Goal: Transaction & Acquisition: Purchase product/service

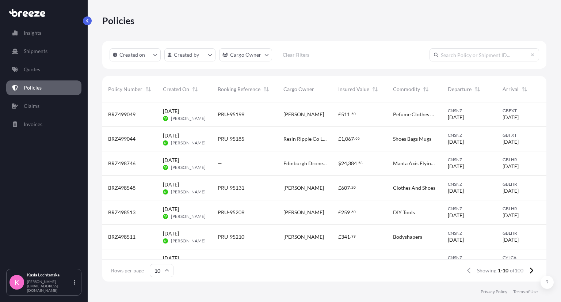
scroll to position [6, 6]
click at [39, 71] on p "Quotes" at bounding box center [32, 69] width 16 height 7
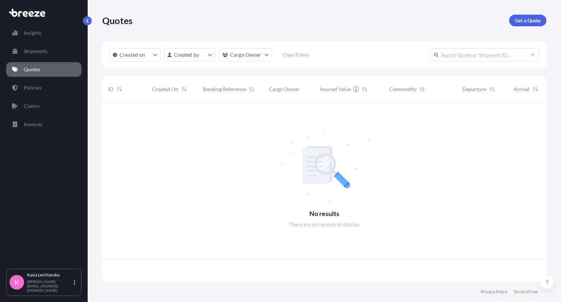
scroll to position [177, 439]
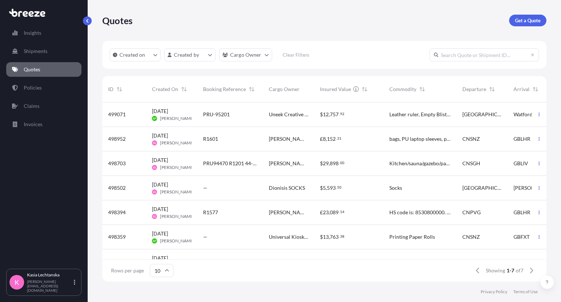
click at [50, 69] on link "Quotes" at bounding box center [43, 69] width 75 height 15
click at [516, 18] on p "Get a Quote" at bounding box center [528, 20] width 26 height 7
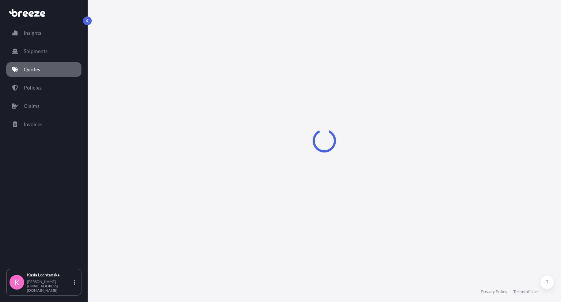
select select "Sea"
select select "1"
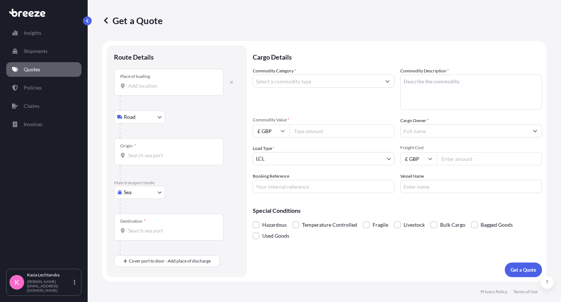
click at [183, 87] on input "Place of loading" at bounding box center [171, 85] width 86 height 7
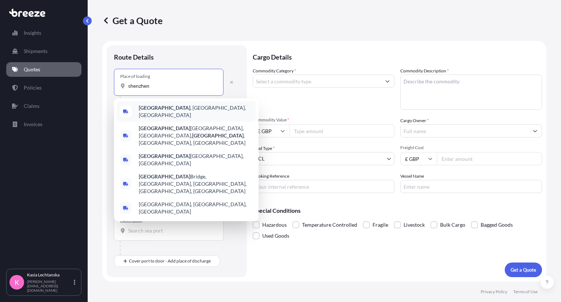
click at [176, 106] on span "[GEOGRAPHIC_DATA] , [GEOGRAPHIC_DATA], [GEOGRAPHIC_DATA]" at bounding box center [196, 111] width 114 height 15
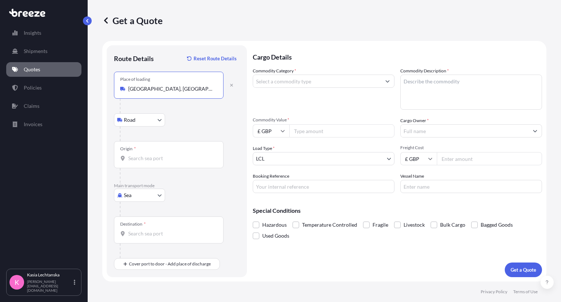
type input "[GEOGRAPHIC_DATA], [GEOGRAPHIC_DATA], [GEOGRAPHIC_DATA]"
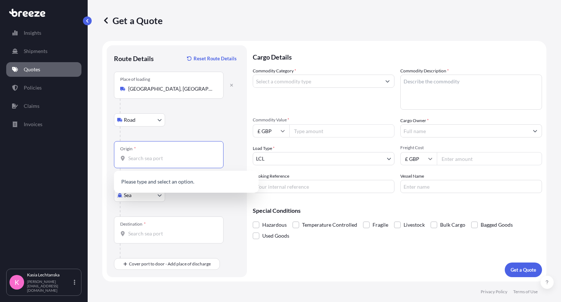
click at [154, 158] on input "Origin *" at bounding box center [171, 158] width 86 height 7
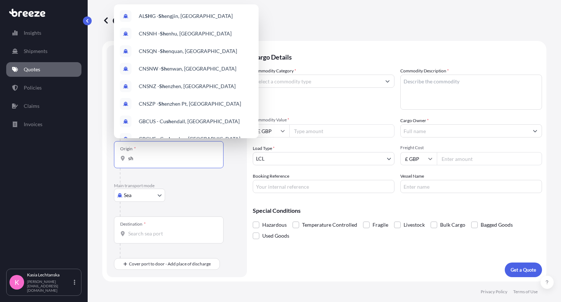
type input "s"
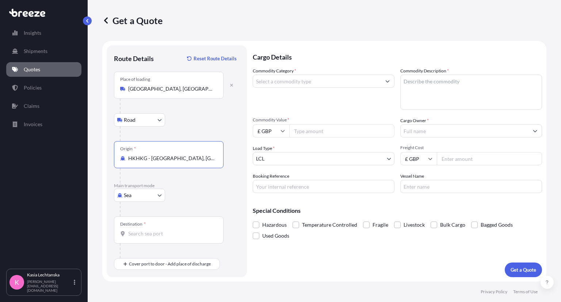
type input "HKHKG - [GEOGRAPHIC_DATA], [GEOGRAPHIC_DATA]"
click at [139, 198] on body "0 options available. 10 options available. 0 options available. 1 option availa…" at bounding box center [280, 151] width 561 height 302
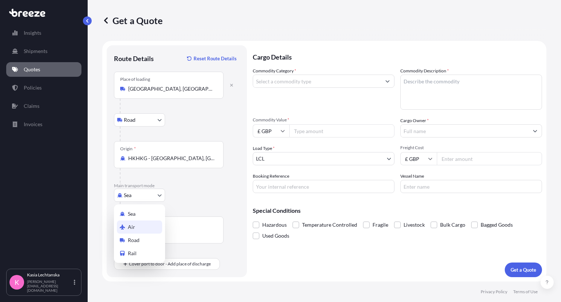
click at [138, 226] on div "Air" at bounding box center [139, 226] width 45 height 13
select select "Air"
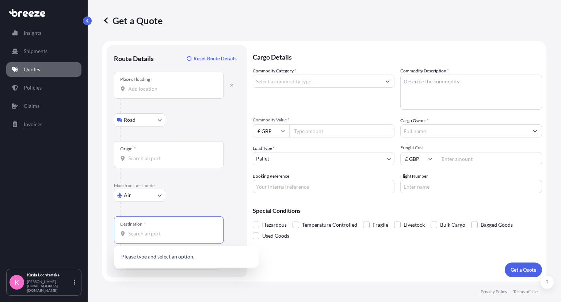
click at [164, 230] on input "Destination *" at bounding box center [171, 233] width 86 height 7
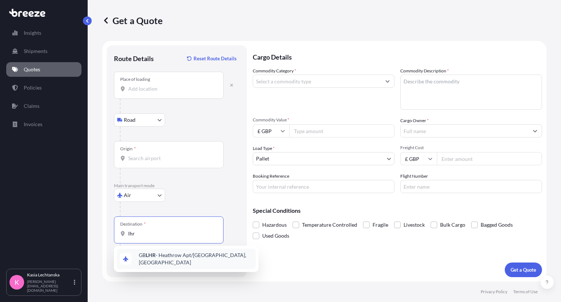
click at [195, 258] on span "GB LHR - Heathrow Apt/[GEOGRAPHIC_DATA], [GEOGRAPHIC_DATA]" at bounding box center [196, 258] width 114 height 15
type input "GBLHR - Heathrow Apt/[GEOGRAPHIC_DATA], [GEOGRAPHIC_DATA]"
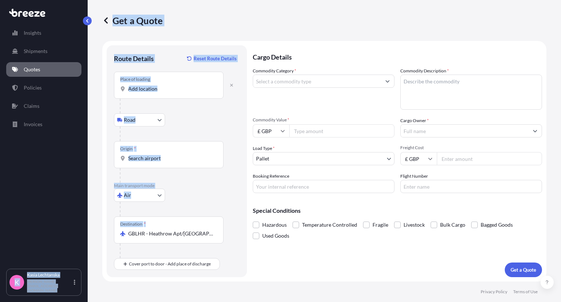
drag, startPoint x: 215, startPoint y: 234, endPoint x: 77, endPoint y: 231, distance: 137.5
click at [77, 231] on div "Insights Shipments Quotes Policies Claims Invoices K [PERSON_NAME] [PERSON_NAME…" at bounding box center [280, 151] width 561 height 302
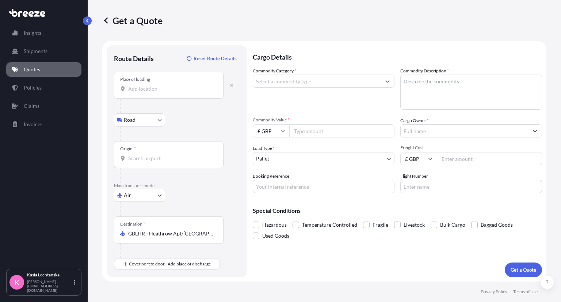
click at [249, 250] on form "Route Details Reset Route Details Place of loading Road Road Rail Origin * Main…" at bounding box center [324, 161] width 444 height 241
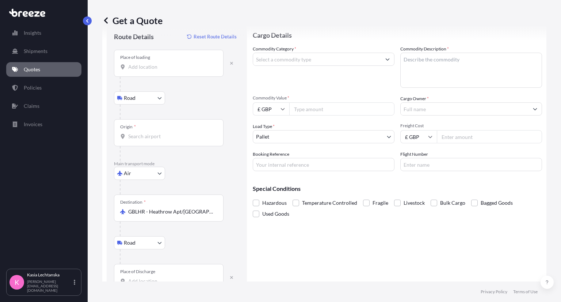
scroll to position [42, 0]
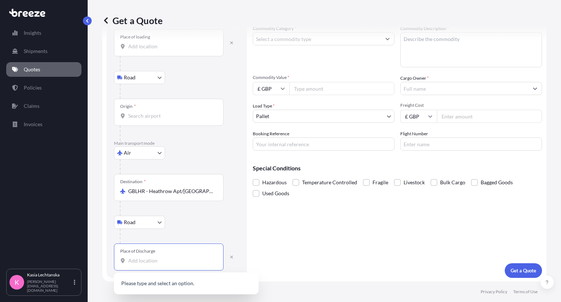
click at [167, 261] on input "Place of Discharge" at bounding box center [171, 260] width 86 height 7
click at [190, 262] on input "Place of Discharge" at bounding box center [171, 260] width 86 height 7
click at [207, 288] on div "[PERSON_NAME][STREET_ADDRESS]" at bounding box center [186, 285] width 139 height 20
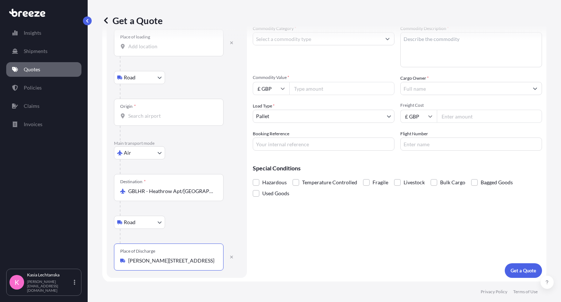
type input "[PERSON_NAME][STREET_ADDRESS]"
click at [295, 40] on div "Get a Quote" at bounding box center [324, 20] width 444 height 41
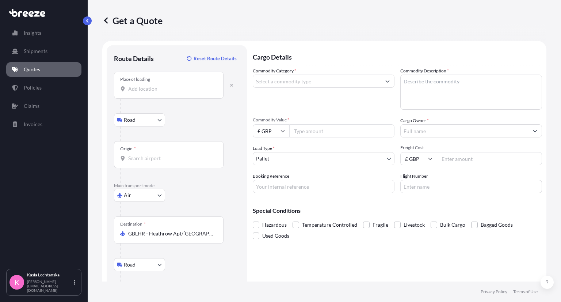
scroll to position [0, 0]
click at [364, 80] on input "Commodity Category *" at bounding box center [317, 81] width 128 height 13
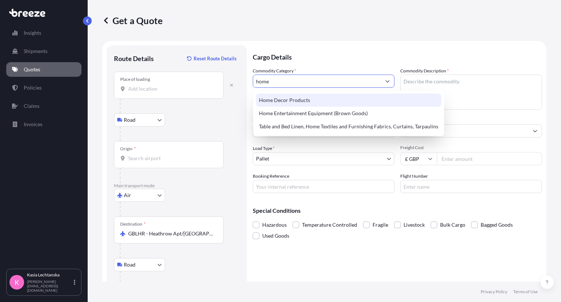
click at [344, 104] on div "Home Decor Products" at bounding box center [348, 100] width 185 height 13
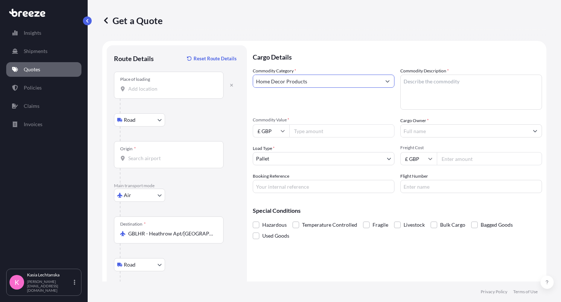
type input "Home Decor Products"
click at [477, 87] on textarea "Commodity Description *" at bounding box center [472, 92] width 142 height 35
type textarea "Lighting - chandeliers, lamps etc"
click at [277, 133] on input "£ GBP" at bounding box center [271, 130] width 37 height 13
click at [273, 185] on div "$ USD" at bounding box center [271, 182] width 31 height 14
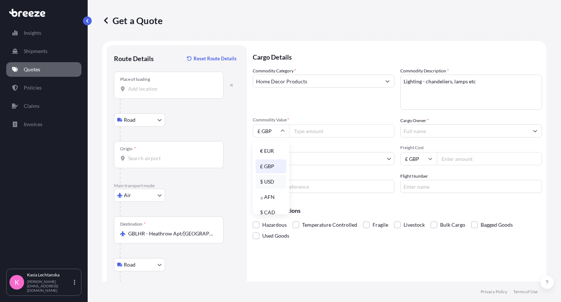
type input "$ USD"
click at [316, 135] on input "Commodity Value *" at bounding box center [341, 130] width 105 height 13
click at [314, 130] on input "Commodity Value *" at bounding box center [341, 130] width 105 height 13
click at [146, 160] on input "Origin *" at bounding box center [171, 158] width 86 height 7
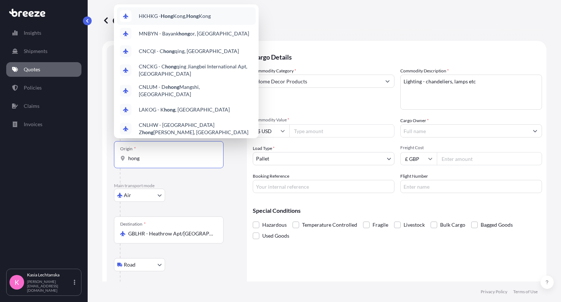
click at [213, 9] on div "HKHKG - [GEOGRAPHIC_DATA], [GEOGRAPHIC_DATA]" at bounding box center [186, 16] width 139 height 18
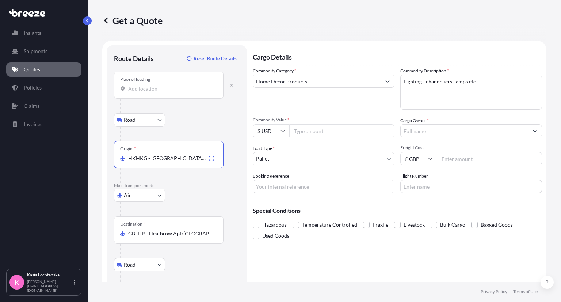
type input "HKHKG - [GEOGRAPHIC_DATA], [GEOGRAPHIC_DATA]"
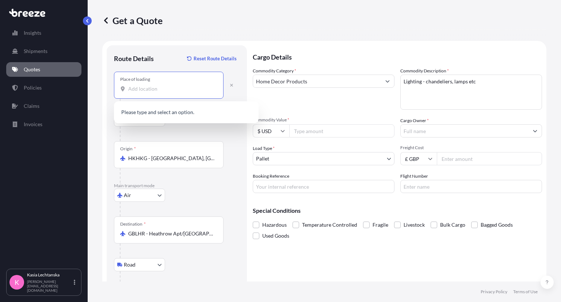
click at [172, 87] on input "Place of loading" at bounding box center [171, 88] width 86 height 7
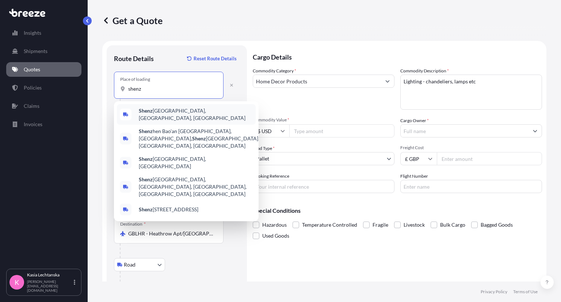
click at [174, 112] on span "Shenz hen, [GEOGRAPHIC_DATA], [GEOGRAPHIC_DATA]" at bounding box center [196, 114] width 114 height 15
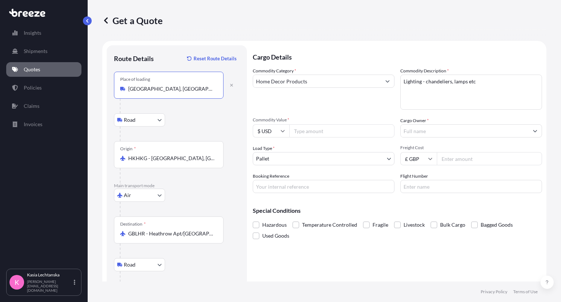
type input "[GEOGRAPHIC_DATA], [GEOGRAPHIC_DATA], [GEOGRAPHIC_DATA]"
click at [338, 121] on span "Commodity Value *" at bounding box center [324, 120] width 142 height 6
click at [338, 124] on input "Commodity Value *" at bounding box center [341, 130] width 105 height 13
click at [336, 128] on input "Commodity Value *" at bounding box center [341, 130] width 105 height 13
type input "12071"
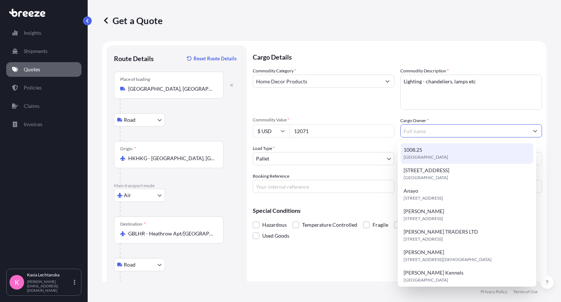
click at [502, 109] on textarea "Lighting - chandeliers, lamps etc" at bounding box center [472, 92] width 142 height 35
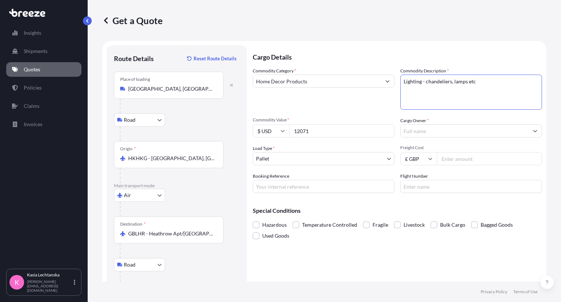
click at [489, 122] on div "Cargo Owner *" at bounding box center [472, 127] width 142 height 20
click at [488, 136] on input "Cargo Owner *" at bounding box center [465, 130] width 128 height 13
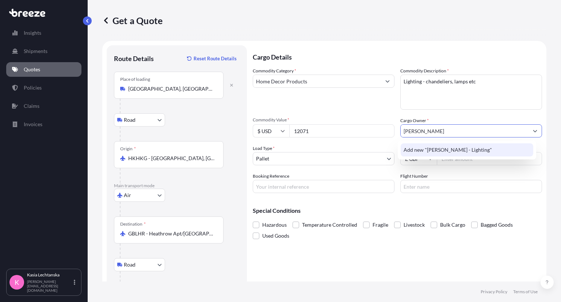
type input "[PERSON_NAME]"
click at [486, 117] on div "Cargo Owner * [PERSON_NAME]" at bounding box center [472, 127] width 142 height 20
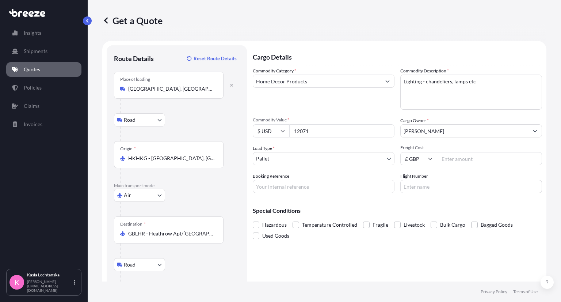
click at [484, 154] on input "Freight Cost" at bounding box center [489, 158] width 105 height 13
type input "4120"
click at [419, 162] on input "£ GBP" at bounding box center [419, 158] width 37 height 13
click at [416, 208] on div "$ USD" at bounding box center [416, 210] width 31 height 14
type input "$ USD"
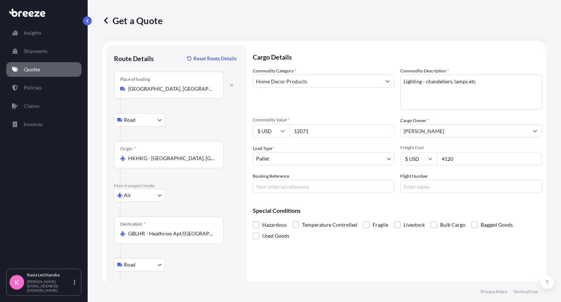
click at [455, 195] on div "Cargo Details Commodity Category * Home Decor Products Commodity Description * …" at bounding box center [397, 182] width 289 height 275
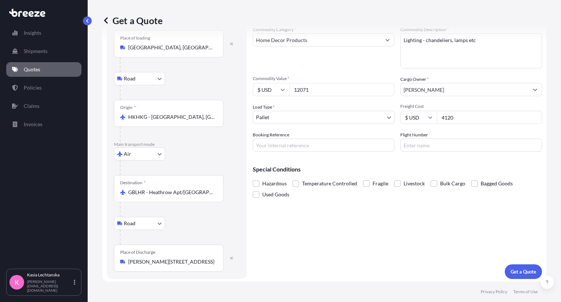
scroll to position [42, 0]
click at [528, 265] on button "Get a Quote" at bounding box center [523, 270] width 37 height 15
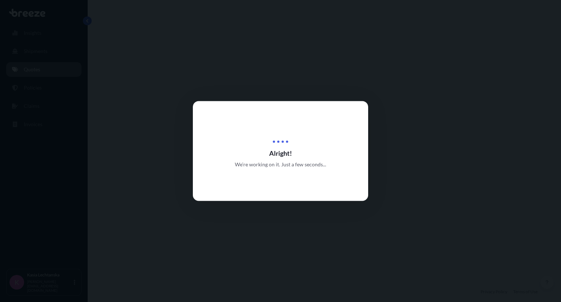
select select "Road"
select select "Air"
select select "Road"
select select "1"
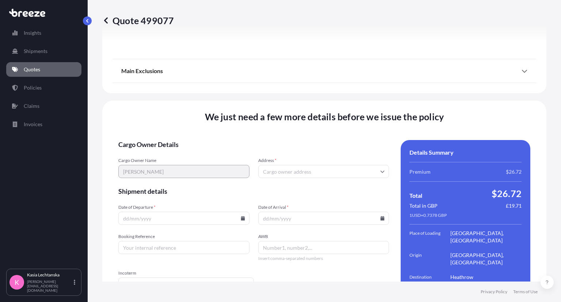
scroll to position [1017, 0]
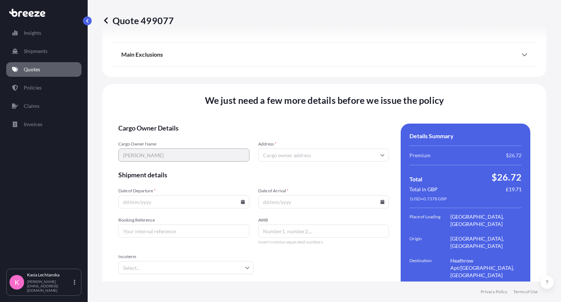
click at [291, 84] on div "We just need a few more details before we issue the policy Cargo Owner Details …" at bounding box center [324, 213] width 444 height 258
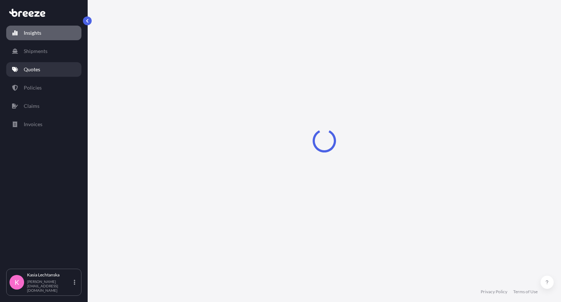
click at [29, 68] on p "Quotes" at bounding box center [32, 69] width 16 height 7
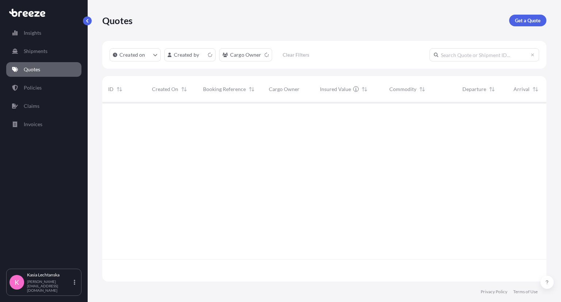
scroll to position [177, 439]
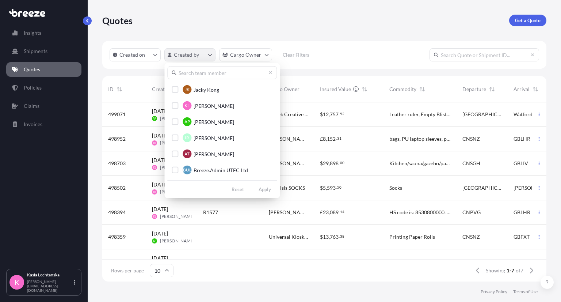
click at [196, 54] on html "Insights Shipments Quotes Policies Claims Invoices K [PERSON_NAME] [PERSON_NAME…" at bounding box center [280, 151] width 561 height 302
click at [212, 103] on span "[PERSON_NAME]" at bounding box center [214, 105] width 41 height 7
